Goal: Use online tool/utility: Use online tool/utility

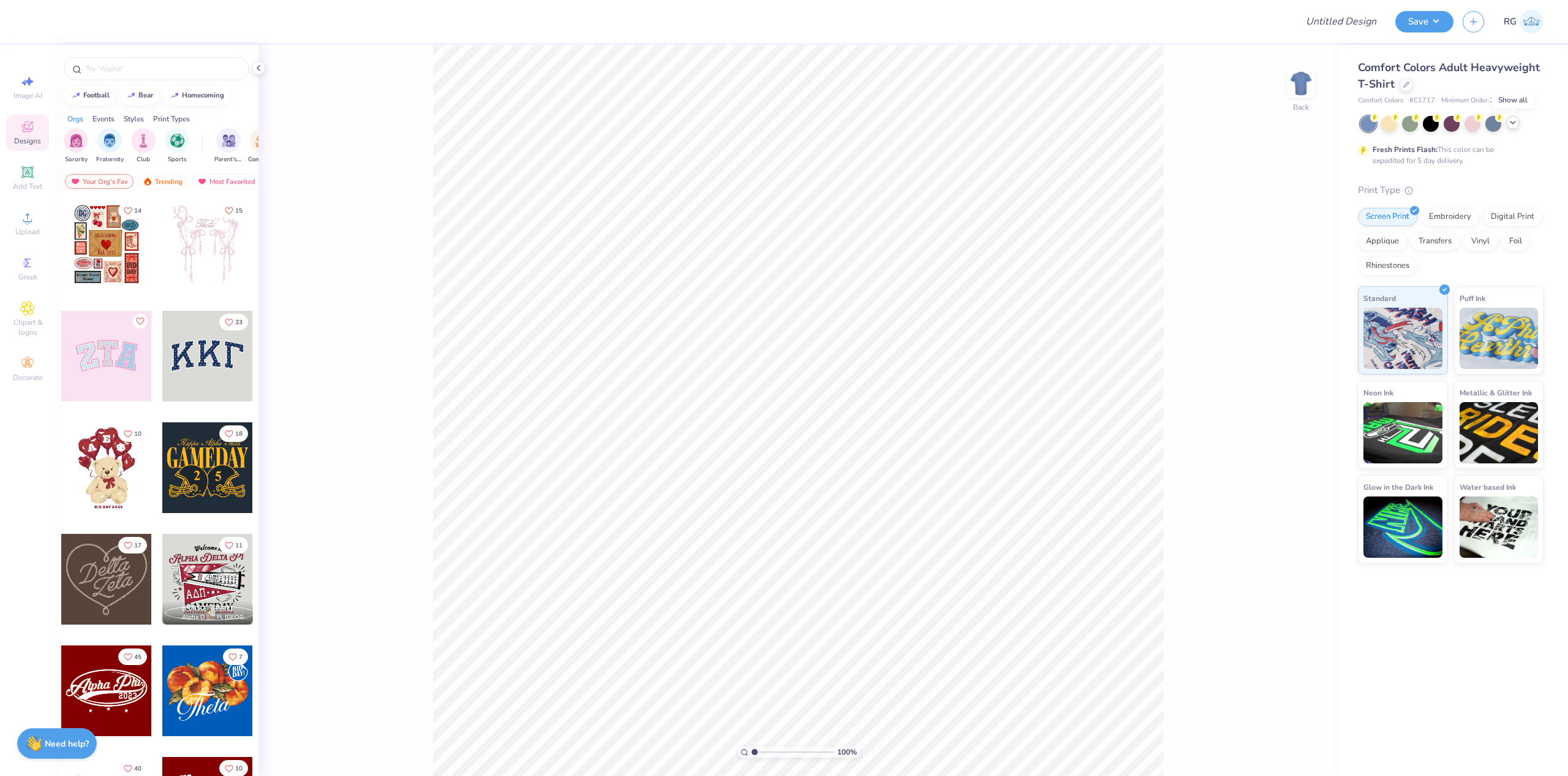
click at [1515, 118] on icon at bounding box center [1513, 123] width 10 height 10
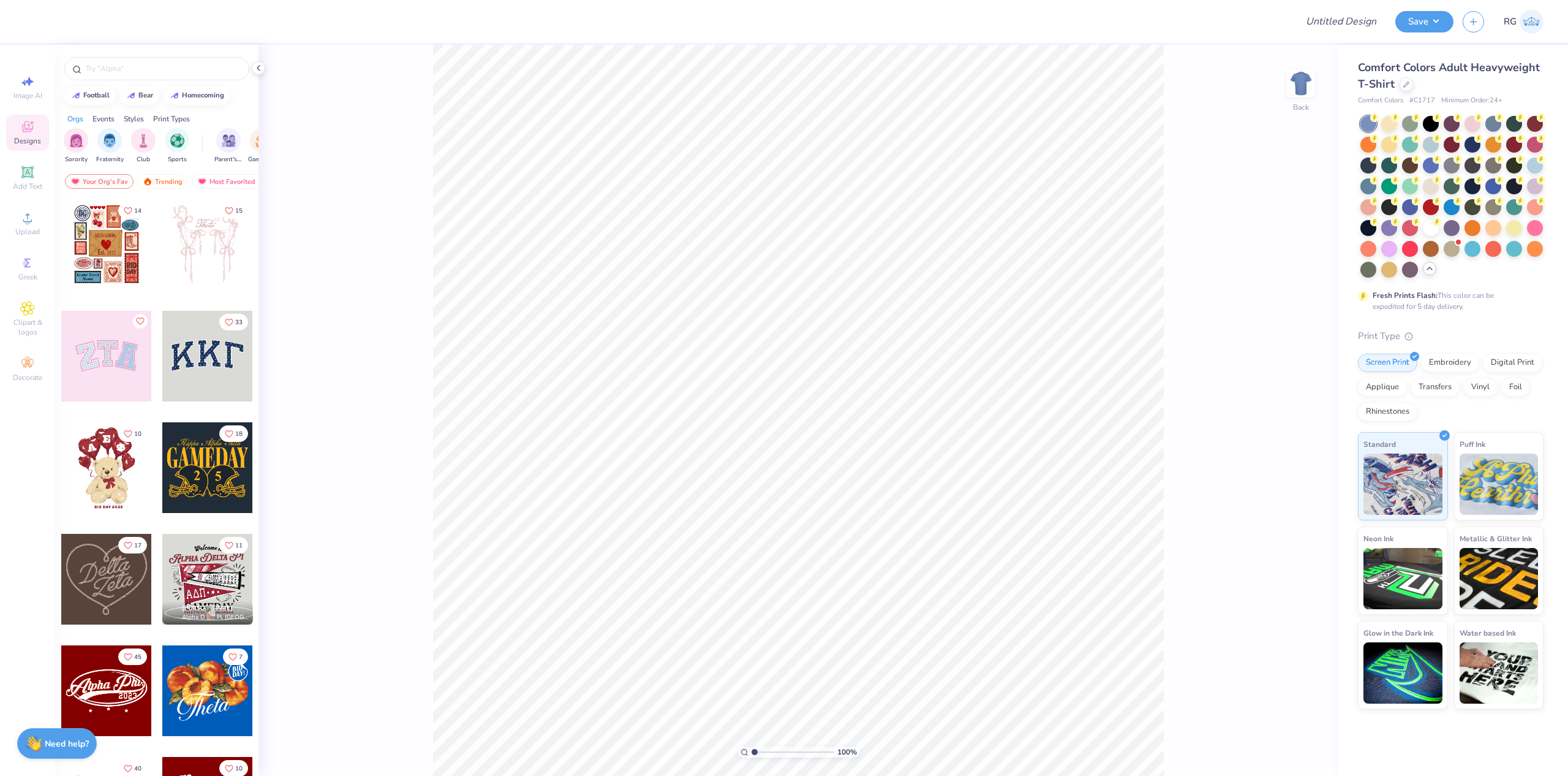
click at [118, 234] on div at bounding box center [106, 245] width 90 height 90
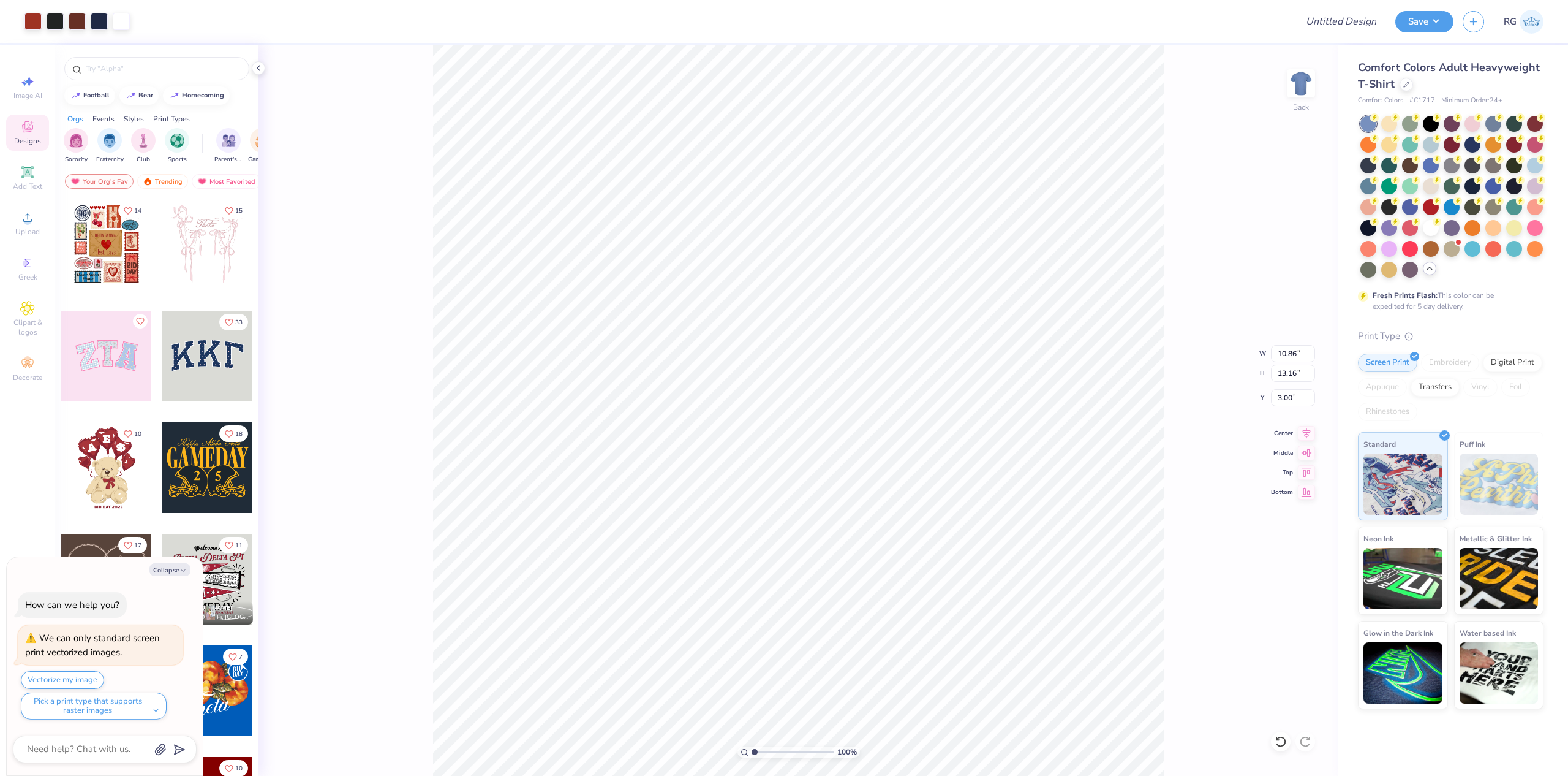
type textarea "x"
type input "12.52"
type input "15.18"
type textarea "x"
type input "3.48"
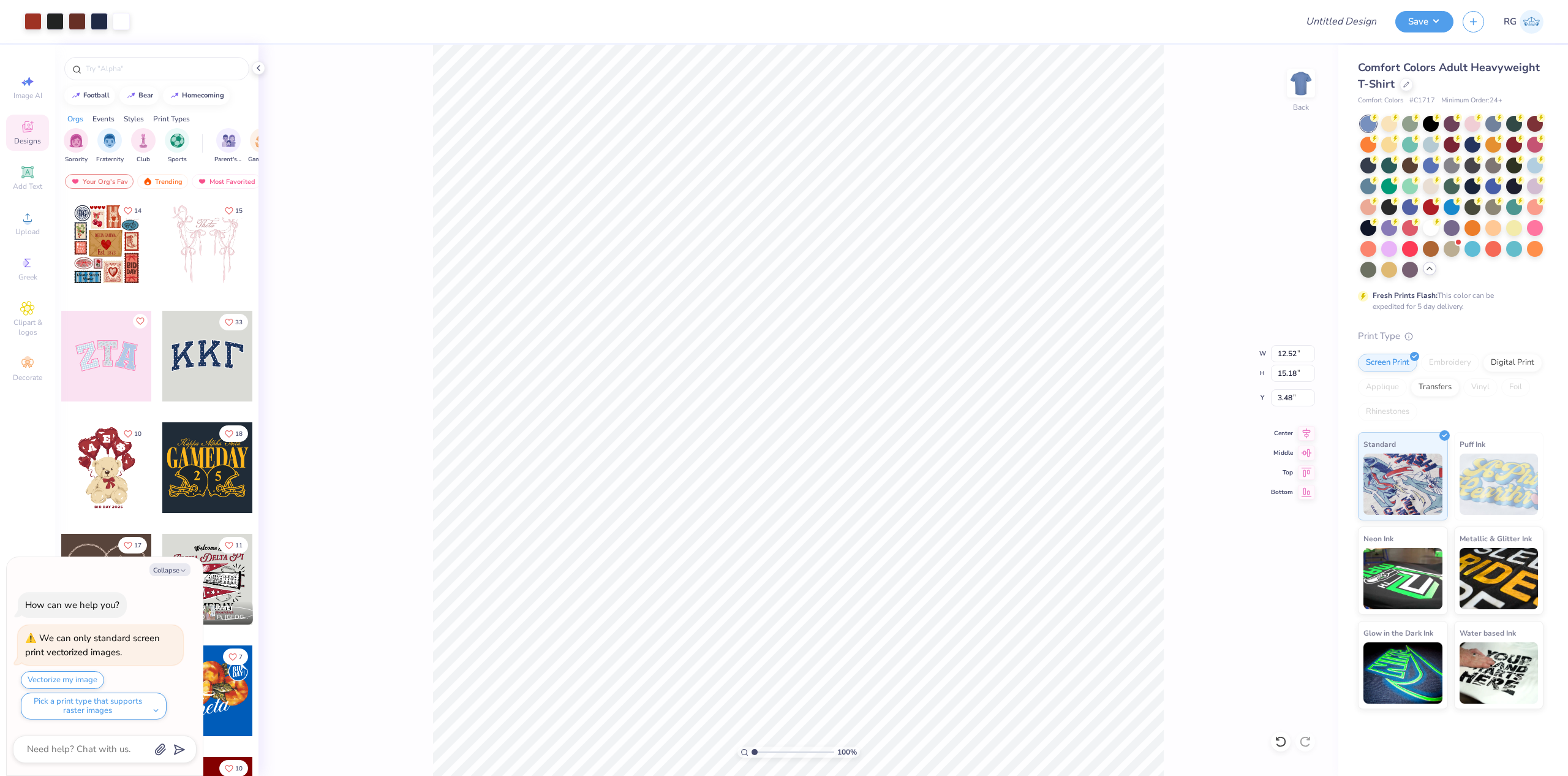
type textarea "x"
type input "3.52"
click at [1404, 86] on icon at bounding box center [1406, 83] width 6 height 6
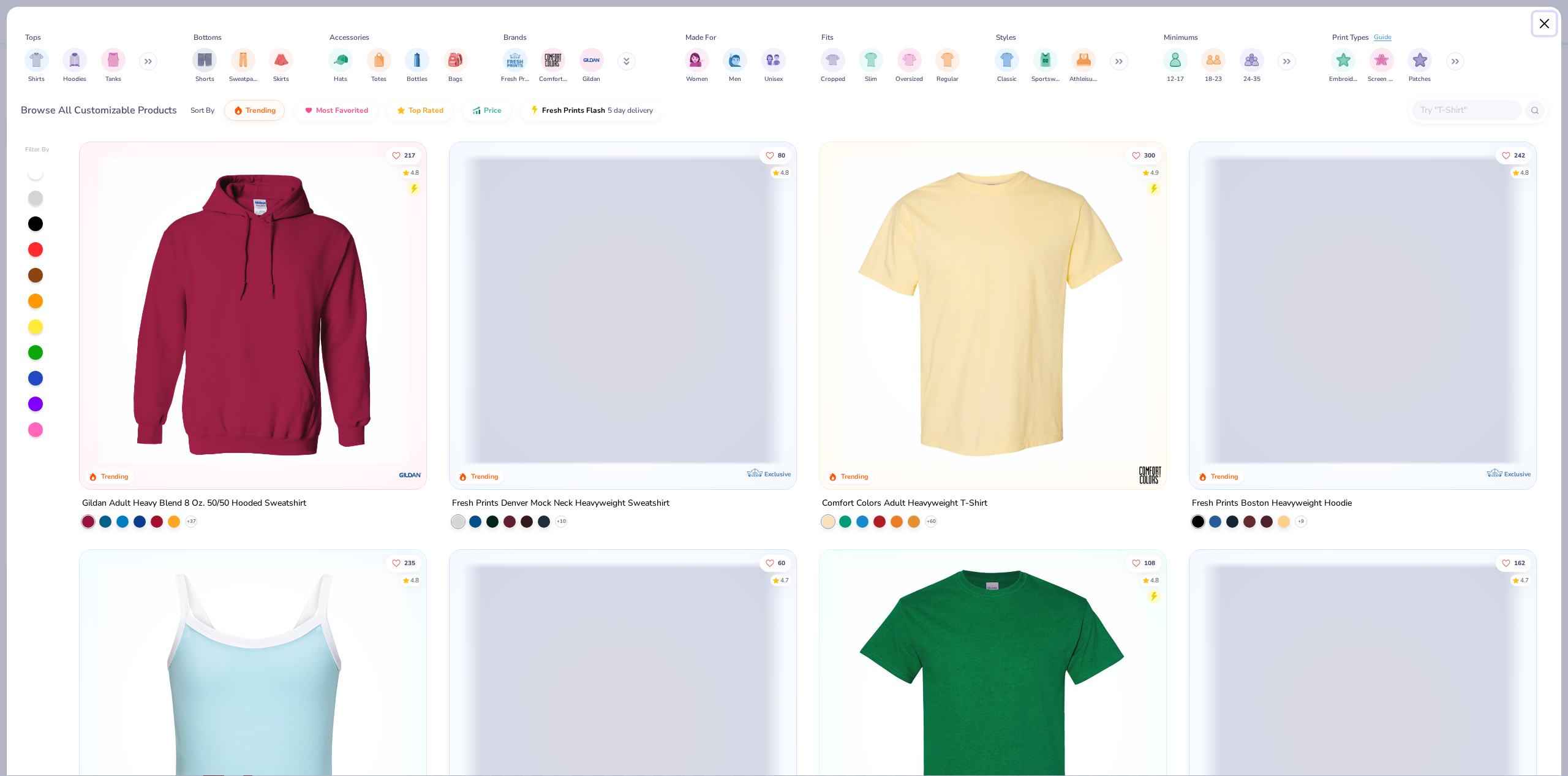
click at [1550, 16] on button "Close" at bounding box center [1544, 23] width 23 height 23
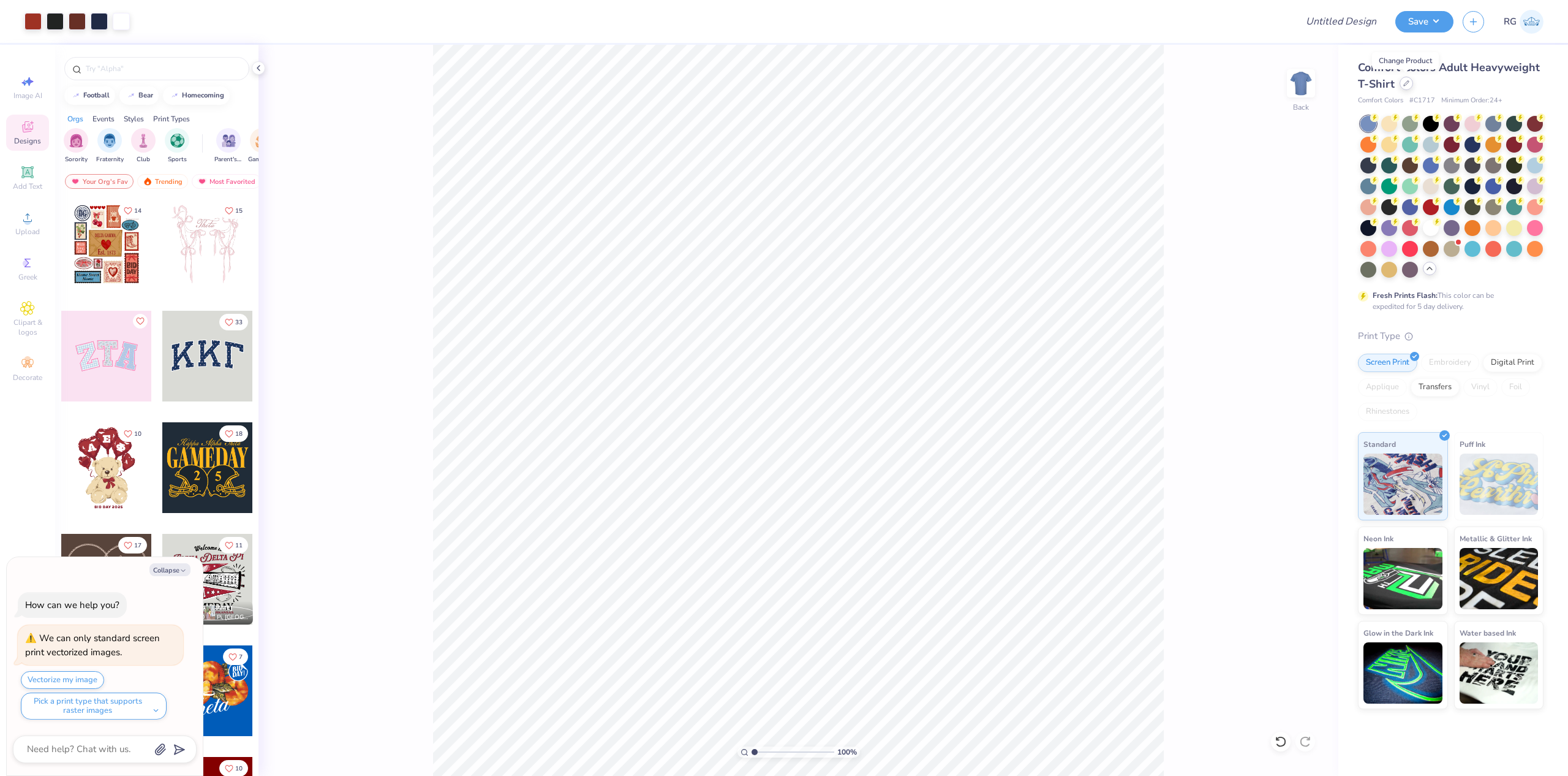
click at [1408, 87] on div at bounding box center [1406, 83] width 14 height 14
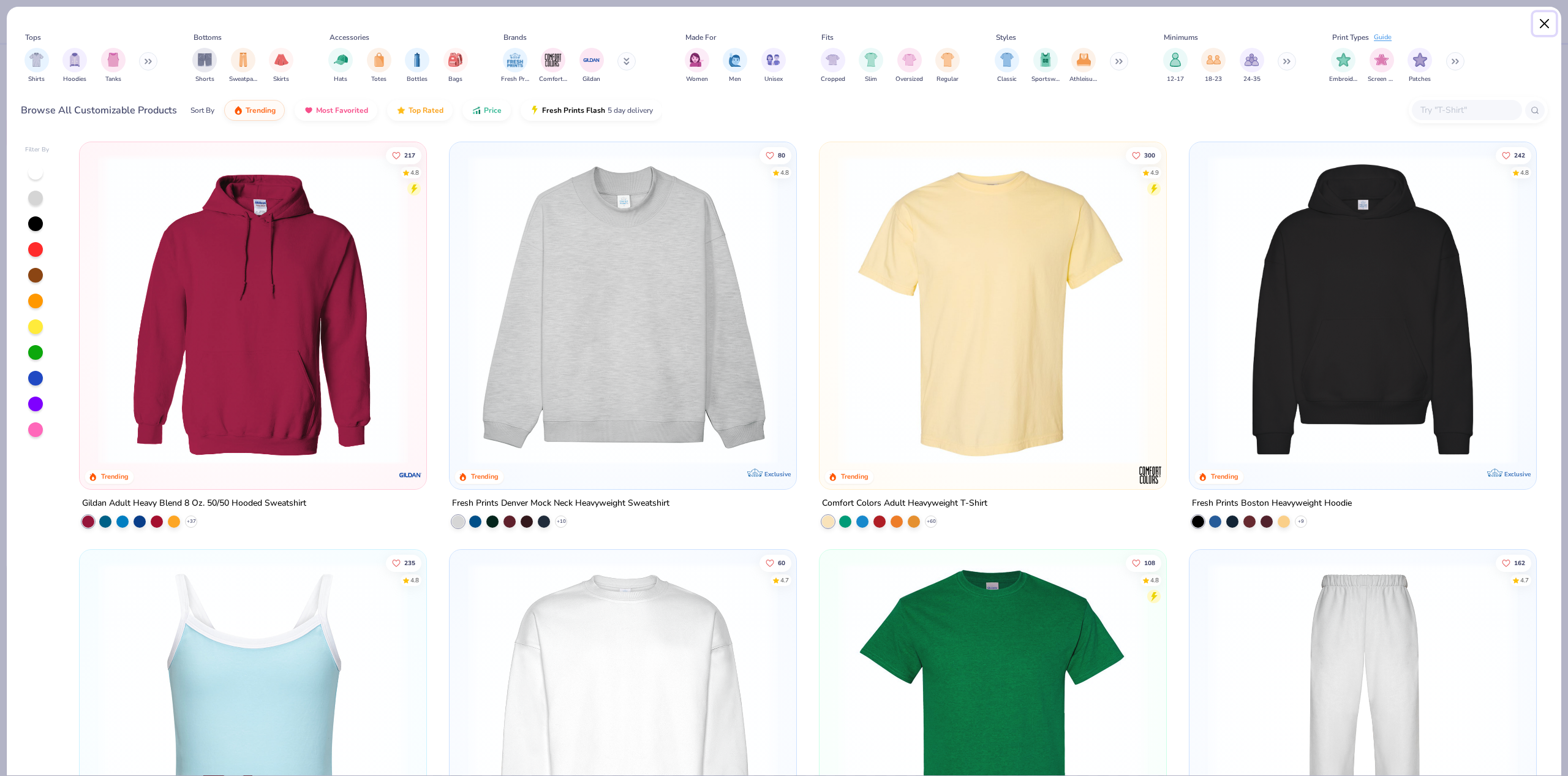
click at [1540, 15] on button "Close" at bounding box center [1544, 23] width 23 height 23
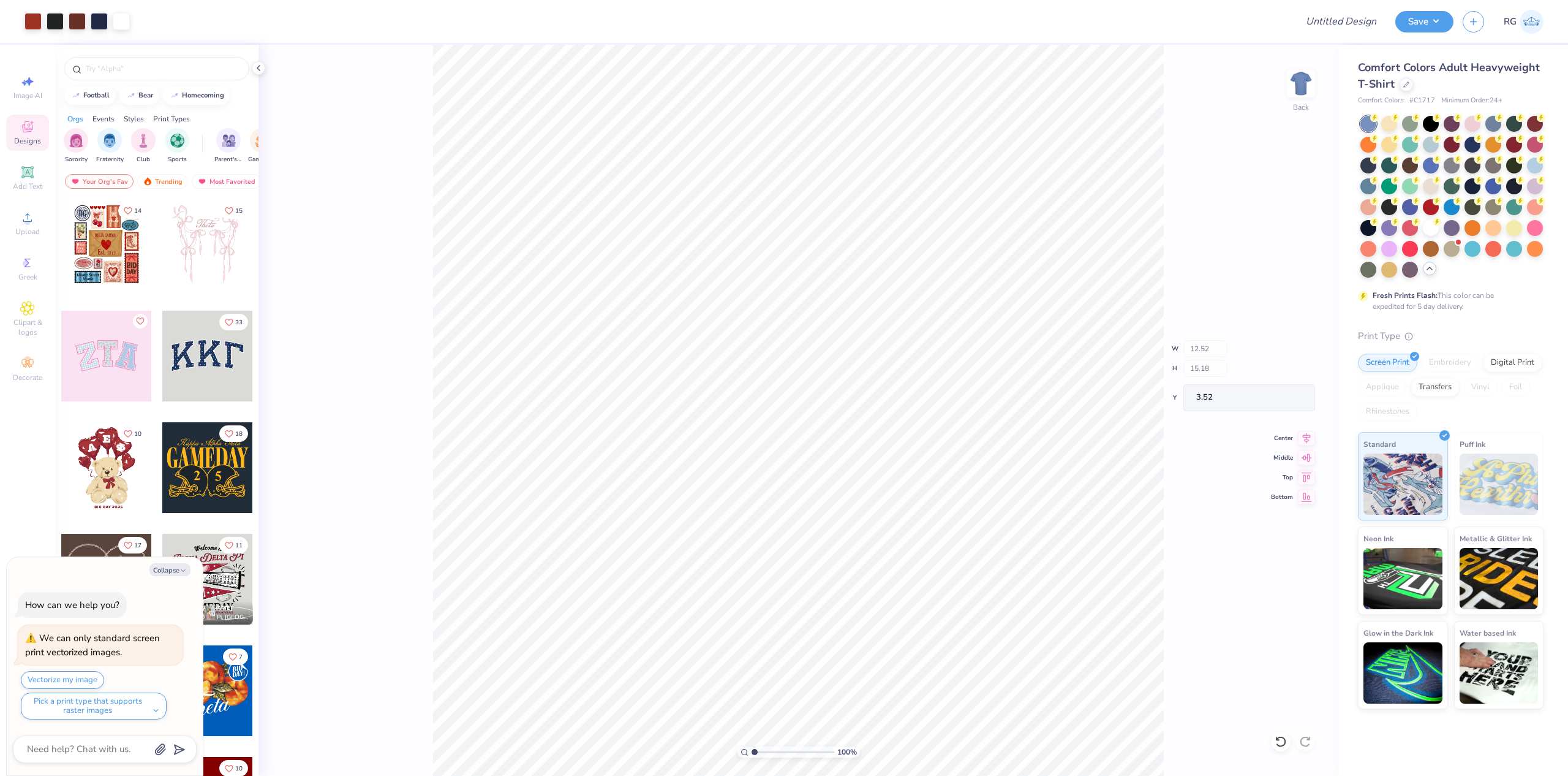
type textarea "x"
